Goal: Task Accomplishment & Management: Complete application form

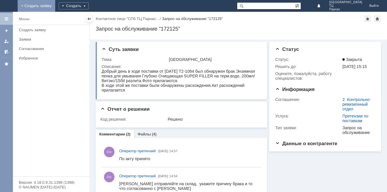
click at [55, 6] on link "+ Создать заявку" at bounding box center [37, 6] width 38 height 12
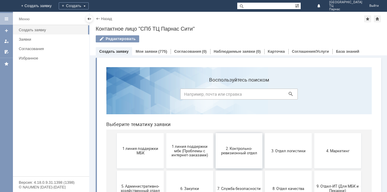
click at [243, 153] on span "2. Контрольно-ревизионный отдел" at bounding box center [238, 150] width 43 height 9
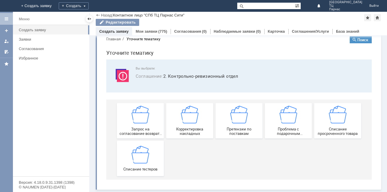
scroll to position [11, 0]
click at [138, 118] on img at bounding box center [141, 114] width 18 height 18
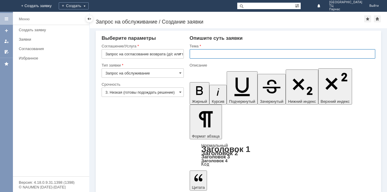
click at [202, 54] on input "text" at bounding box center [283, 53] width 186 height 9
type input "РЕВИЗИЯ"
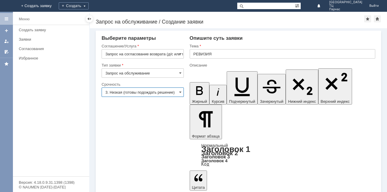
click at [183, 94] on input "3. Низкая (готовы подождать решение)" at bounding box center [143, 91] width 82 height 9
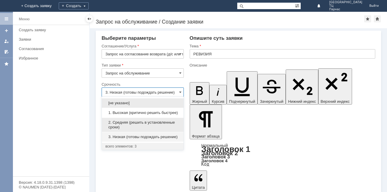
click at [164, 123] on span "2. Средняя (решить в установленные сроки)" at bounding box center [142, 124] width 75 height 9
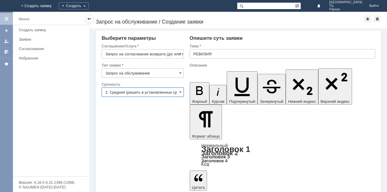
type input "2. Средняя (решить в установленные сроки)"
click at [70, 123] on div "Меню Создать заявку Заявки Согласования Избранное" at bounding box center [51, 100] width 76 height 151
